Goal: Task Accomplishment & Management: Use online tool/utility

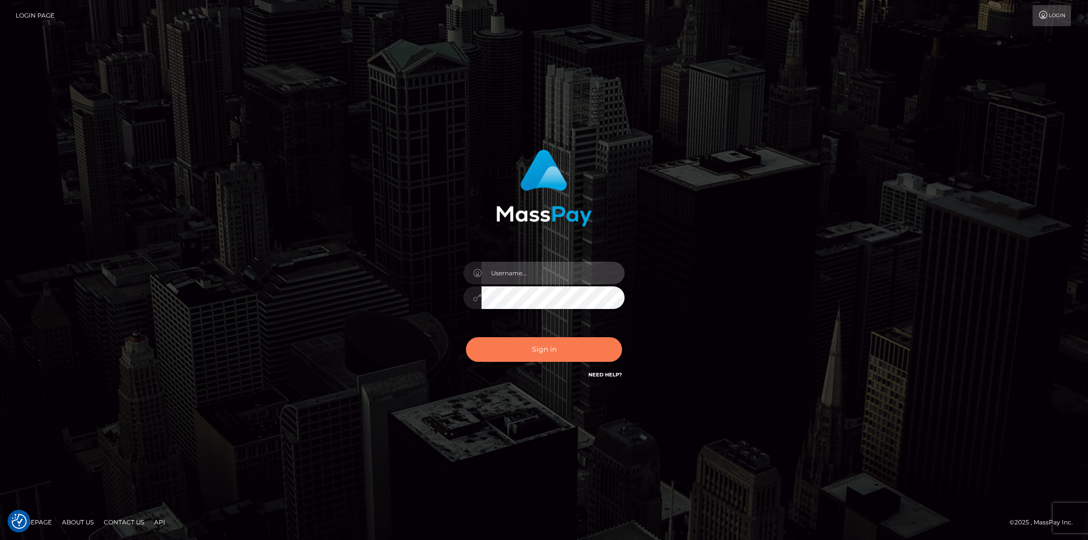
type input "Marcopolo"
click at [519, 350] on button "Sign in" at bounding box center [544, 349] width 156 height 25
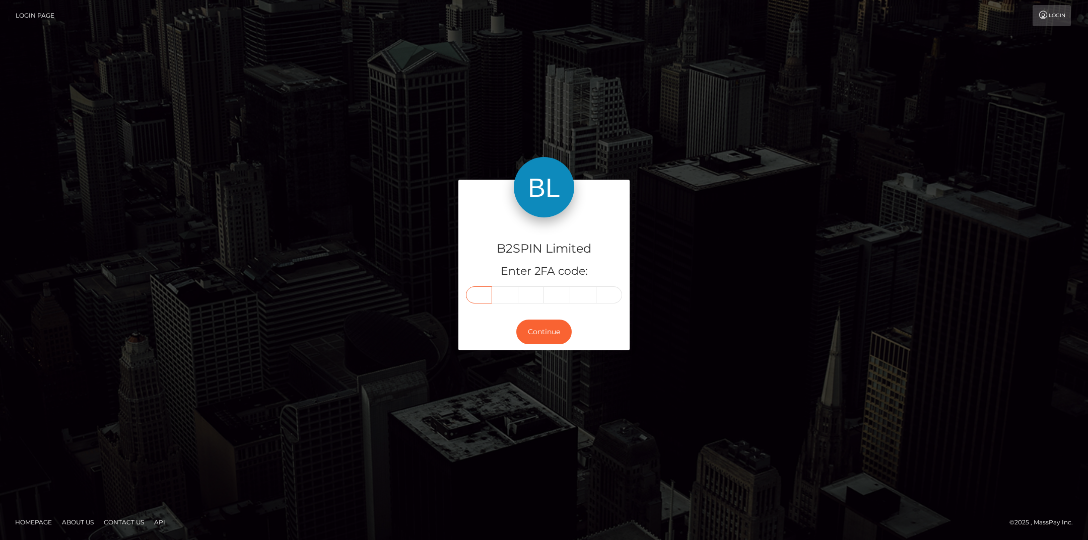
paste input "6"
type input "6"
type input "1"
type input "4"
type input "6"
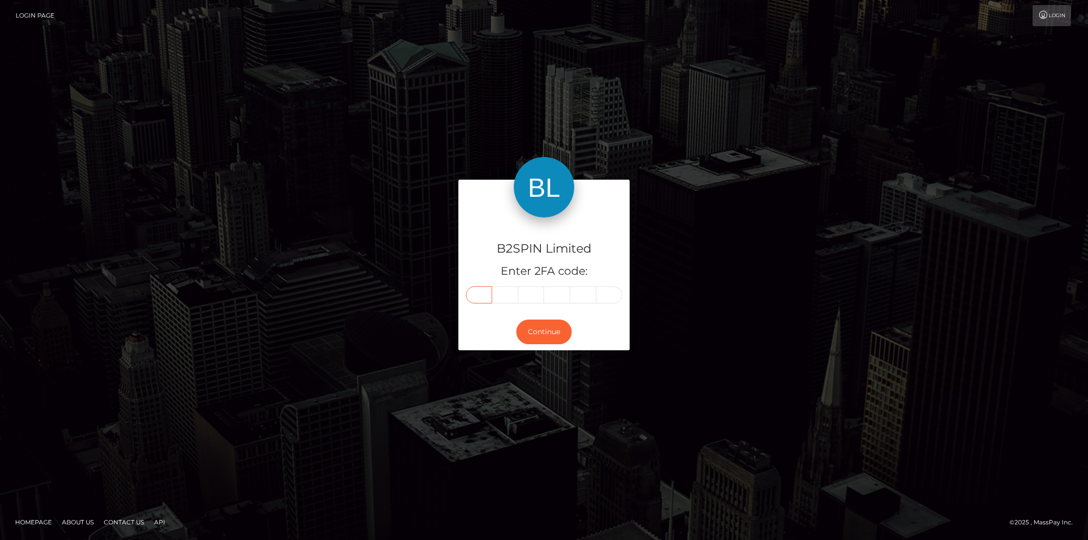
type input "4"
type input "9"
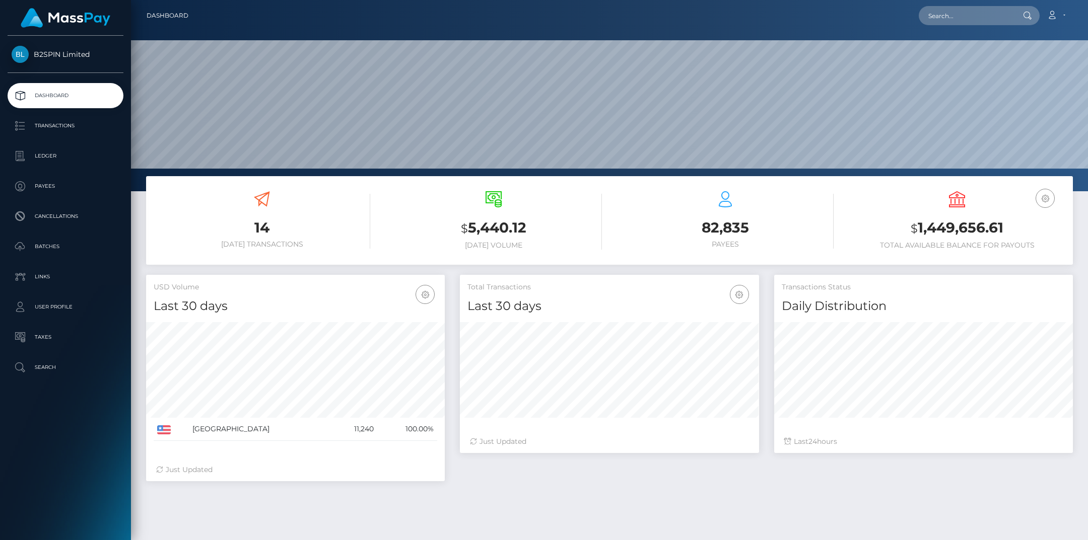
scroll to position [178, 299]
click at [83, 129] on p "Transactions" at bounding box center [66, 125] width 108 height 15
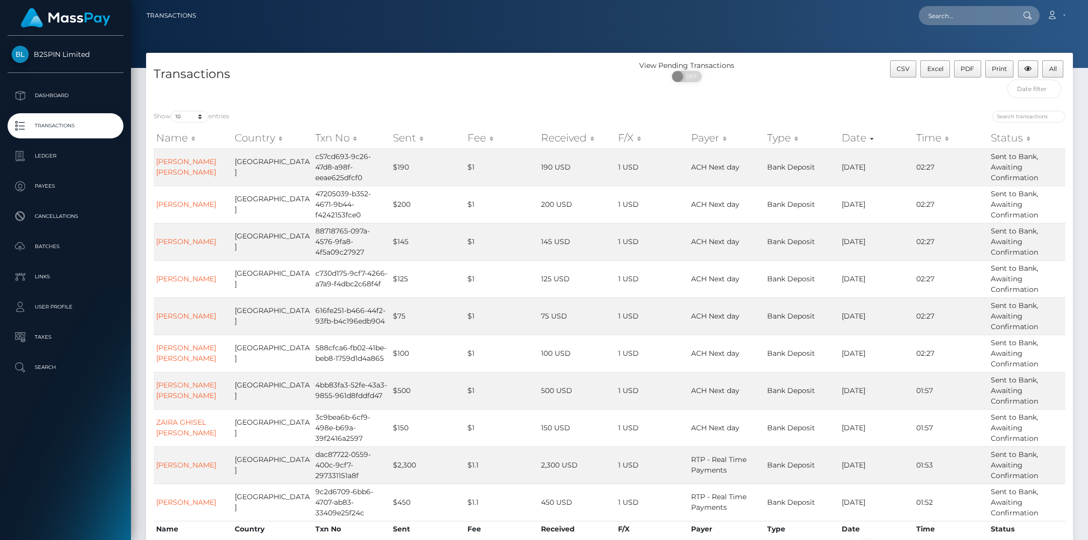
click at [201, 104] on div "Transactions View Pending Transactions ON OFF CSV Excel PDF Print All Show 10 2…" at bounding box center [609, 308] width 927 height 510
click at [200, 118] on select "10 25 50 100 250 500 1,000 3,500" at bounding box center [190, 117] width 38 height 12
select select "3500"
click at [172, 111] on select "10 25 50 100 250 500 1,000 3,500" at bounding box center [190, 117] width 38 height 12
click at [613, 106] on div "Show 10 25 50 100 250 500 1,000 3,500 entries Name Country Txn No Sent Fee Rece…" at bounding box center [609, 332] width 927 height 459
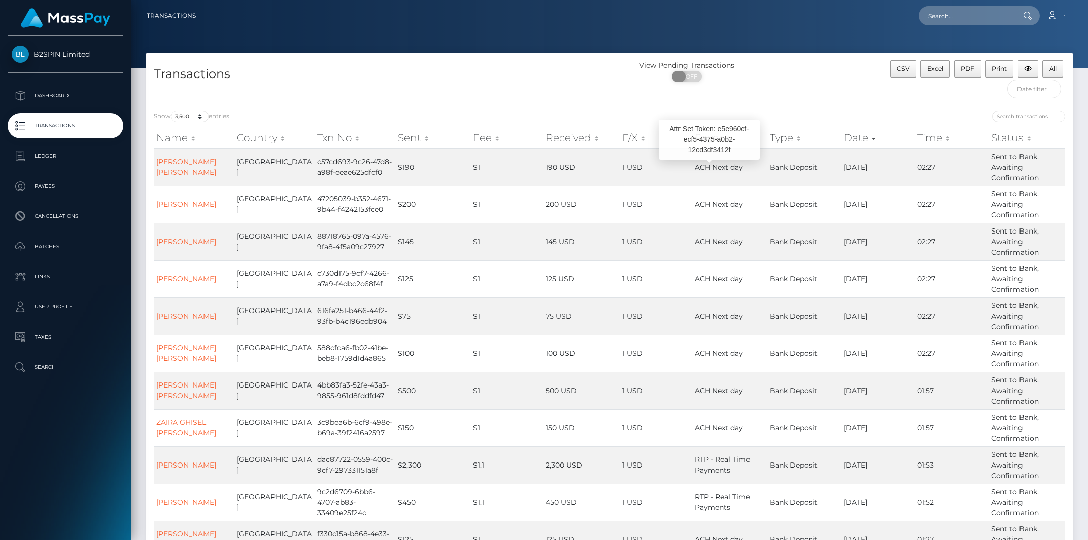
click at [690, 76] on span "OFF" at bounding box center [689, 76] width 25 height 11
checkbox input "true"
click at [935, 71] on span "Excel" at bounding box center [935, 69] width 16 height 8
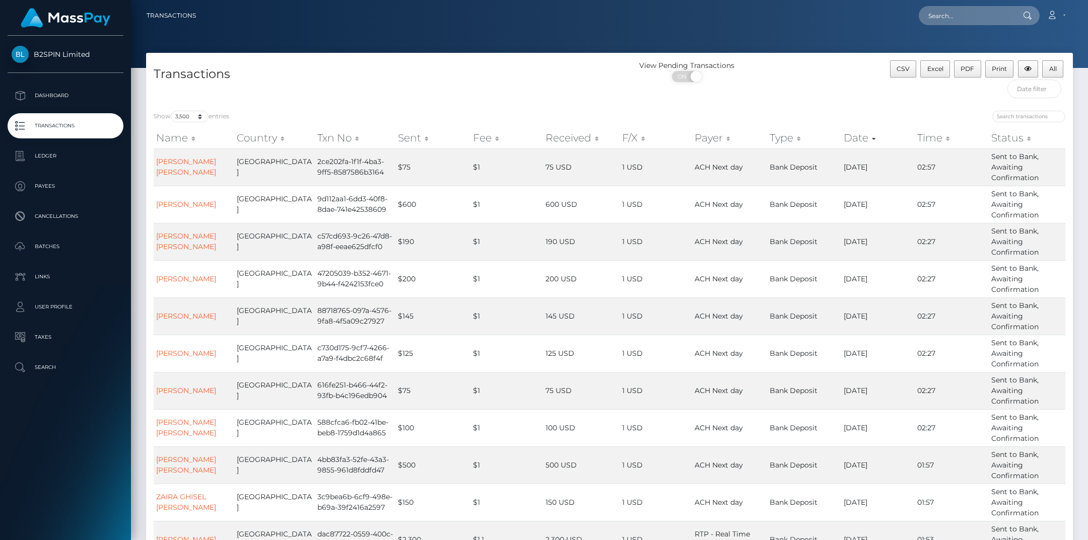
drag, startPoint x: 453, startPoint y: 32, endPoint x: 437, endPoint y: 22, distance: 19.0
click at [453, 32] on div at bounding box center [609, 34] width 957 height 68
